Goal: Task Accomplishment & Management: Use online tool/utility

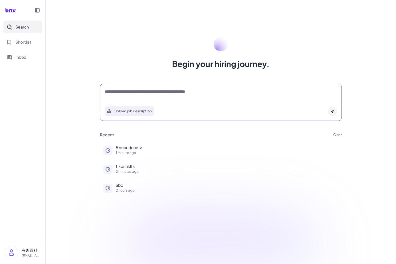
click at [134, 89] on textarea at bounding box center [221, 92] width 232 height 7
type textarea "*"
type textarea "**********"
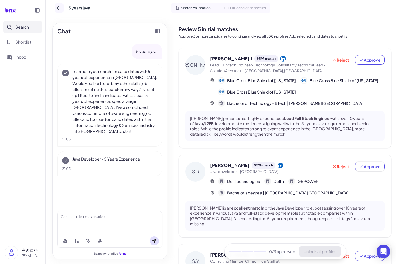
click at [57, 6] on icon at bounding box center [60, 8] width 6 height 6
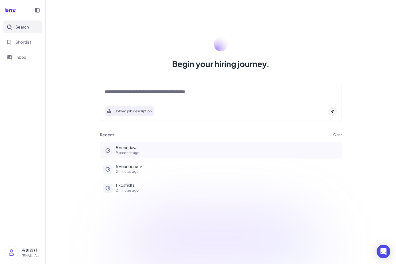
click at [132, 151] on p "9 seconds ago" at bounding box center [227, 152] width 223 height 3
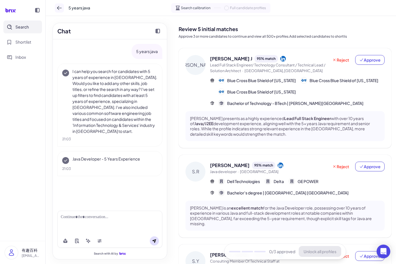
click at [57, 6] on icon at bounding box center [60, 8] width 6 height 6
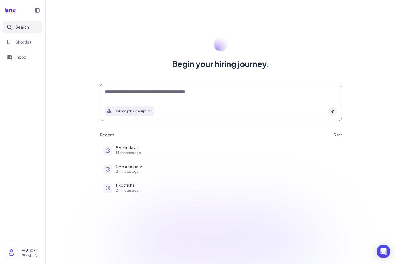
click at [118, 90] on textarea at bounding box center [221, 92] width 232 height 7
type textarea "**********"
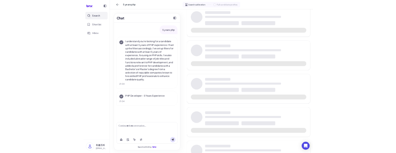
scroll to position [35, 0]
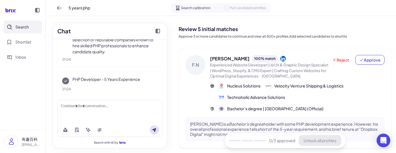
scroll to position [91, 0]
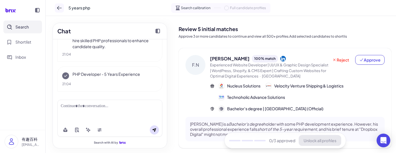
click at [60, 9] on icon at bounding box center [60, 8] width 6 height 6
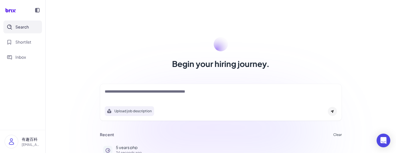
scroll to position [45, 0]
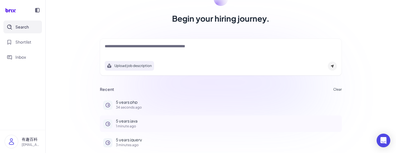
click at [131, 125] on p "1 minute ago" at bounding box center [227, 126] width 223 height 3
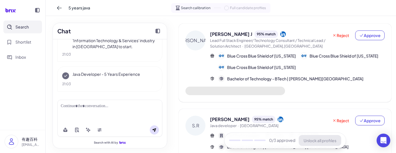
scroll to position [25, 0]
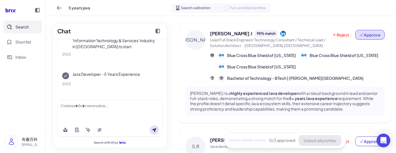
click at [367, 38] on button "Approve" at bounding box center [369, 35] width 29 height 10
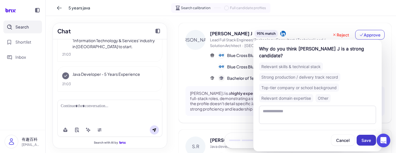
click at [364, 135] on button "Save" at bounding box center [366, 140] width 19 height 11
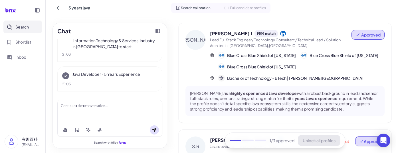
click at [357, 137] on button "Approve" at bounding box center [369, 142] width 29 height 10
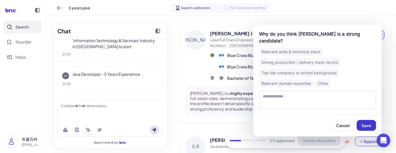
click at [369, 122] on button "Save" at bounding box center [366, 125] width 19 height 11
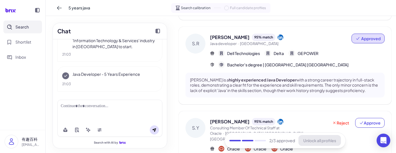
scroll to position [133, 0]
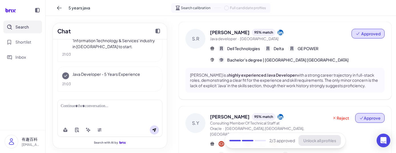
click at [361, 116] on icon at bounding box center [361, 118] width 5 height 5
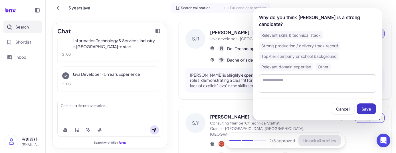
click at [364, 106] on span "Save" at bounding box center [367, 108] width 10 height 5
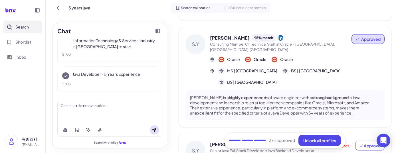
scroll to position [216, 0]
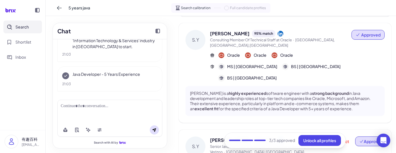
click at [360, 140] on icon at bounding box center [361, 141] width 3 height 3
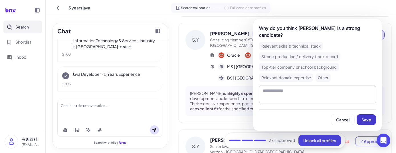
click at [360, 121] on button "Save" at bounding box center [366, 119] width 19 height 11
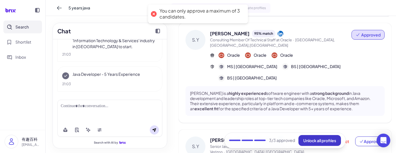
click at [322, 140] on span "Unlock all profiles" at bounding box center [319, 140] width 33 height 5
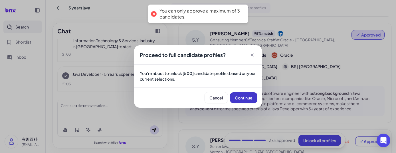
click at [246, 98] on span "Continue" at bounding box center [244, 97] width 18 height 5
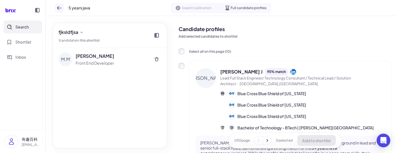
click at [57, 7] on icon at bounding box center [60, 8] width 6 height 6
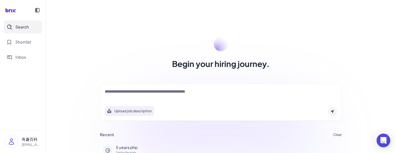
scroll to position [45, 0]
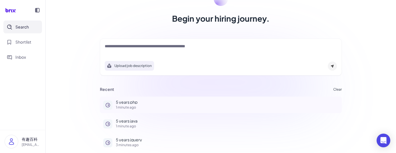
click at [133, 108] on p "1 minute ago" at bounding box center [227, 107] width 223 height 3
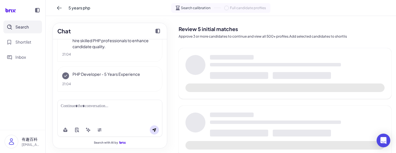
scroll to position [91, 0]
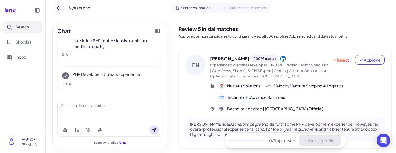
click at [58, 11] on button at bounding box center [59, 7] width 9 height 9
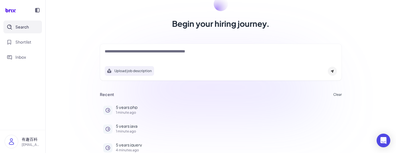
scroll to position [45, 0]
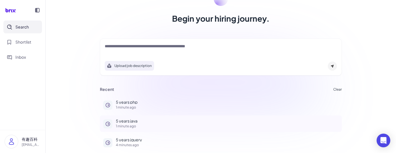
click at [131, 128] on button "5 years java 1 minute ago" at bounding box center [221, 124] width 242 height 17
